Goal: Find specific page/section: Find specific page/section

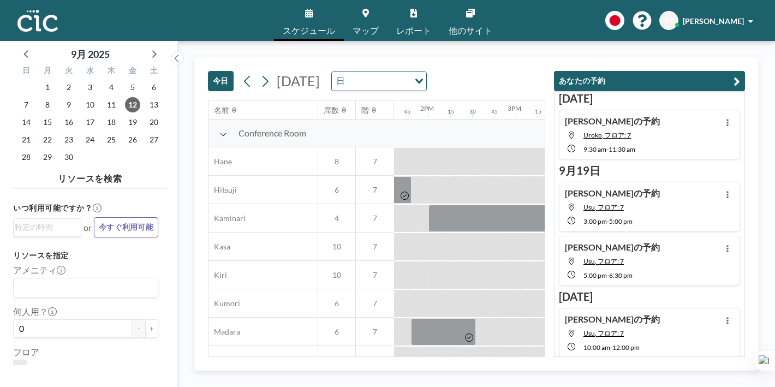
scroll to position [0, 1228]
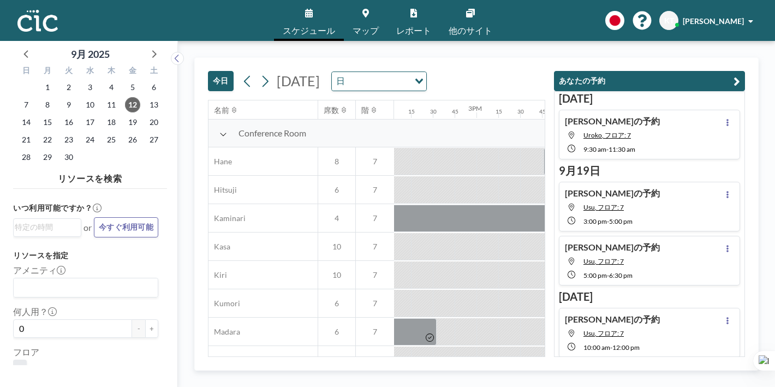
click at [358, 20] on link "マップ" at bounding box center [366, 20] width 44 height 41
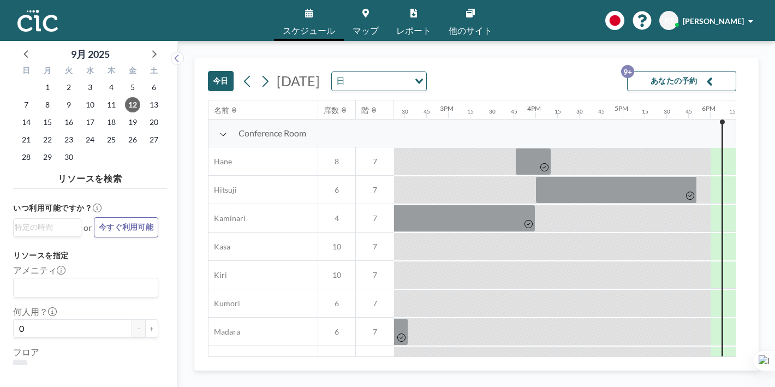
scroll to position [0, 1260]
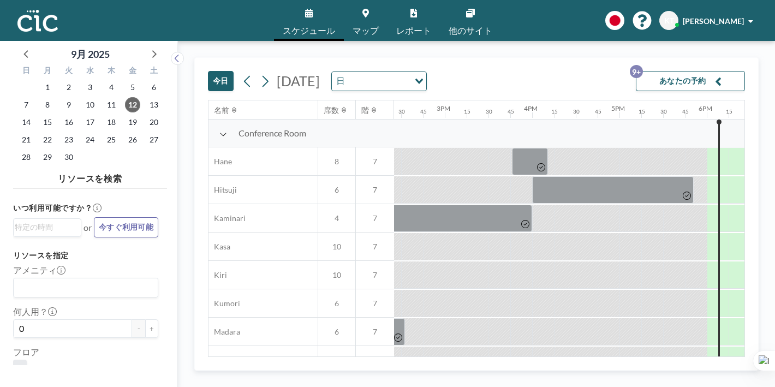
click at [703, 71] on button "あなたの予約 9+" at bounding box center [690, 81] width 109 height 20
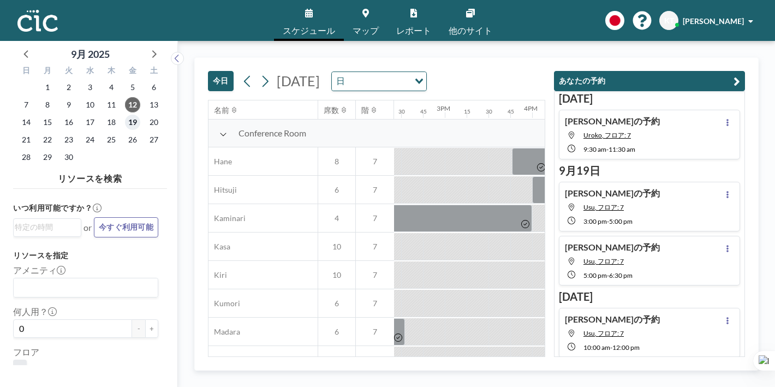
click at [125, 115] on span "19" at bounding box center [132, 122] width 15 height 15
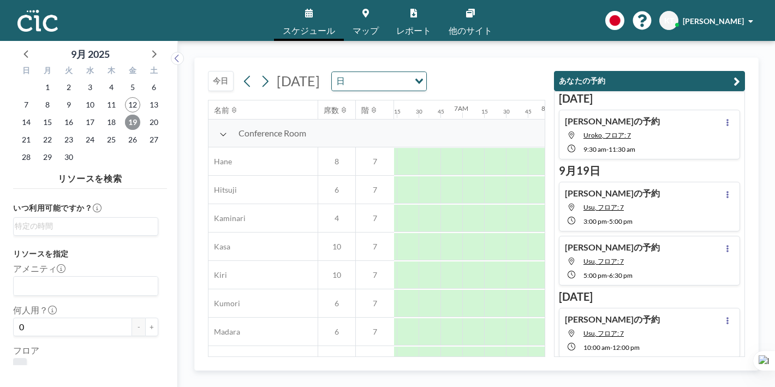
scroll to position [0, 550]
